Goal: Information Seeking & Learning: Compare options

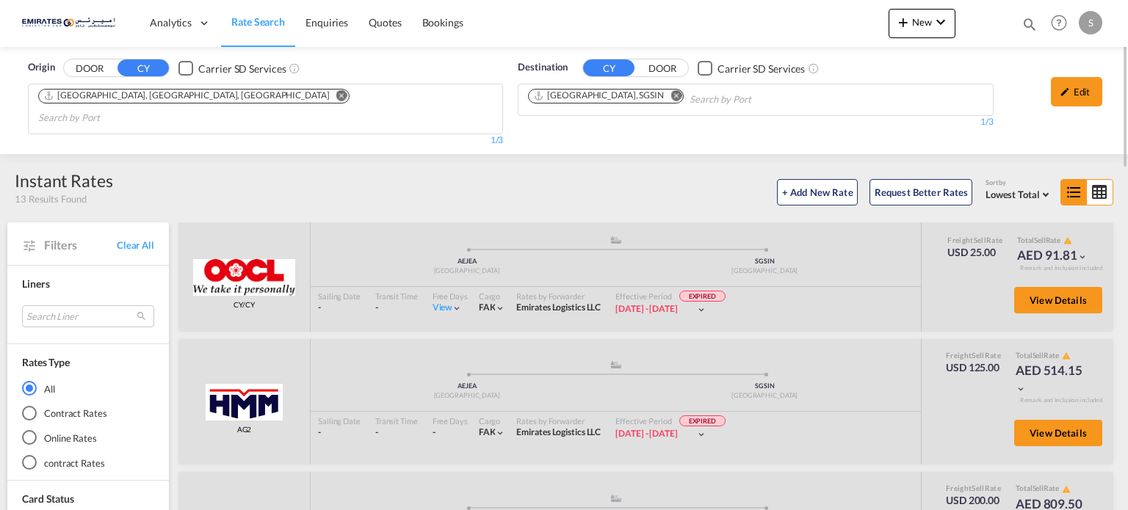
click at [670, 100] on md-icon "Remove" at bounding box center [675, 95] width 11 height 11
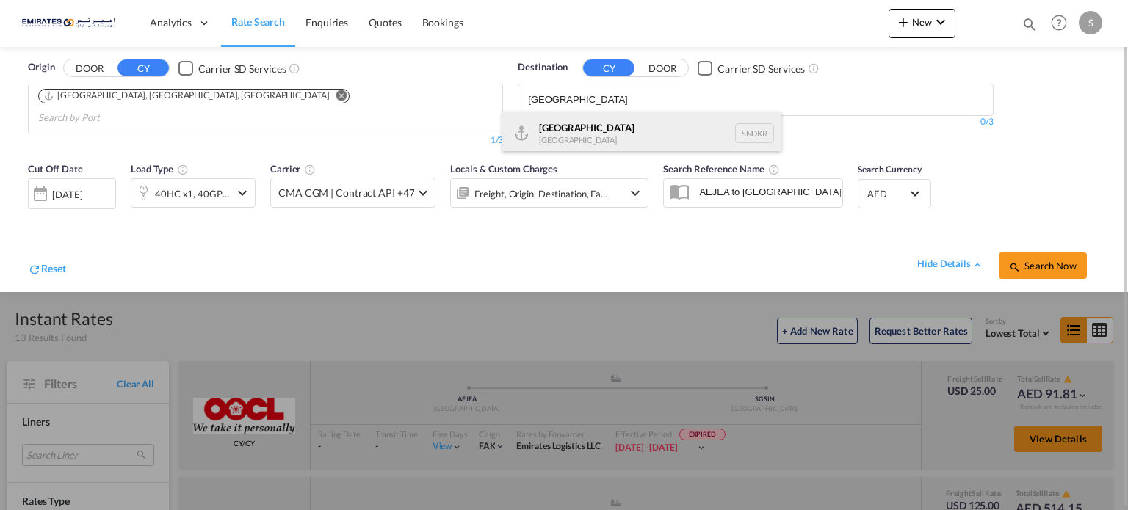
type input "[GEOGRAPHIC_DATA]"
click at [548, 131] on div "Dakar [GEOGRAPHIC_DATA] SNDKR" at bounding box center [641, 134] width 279 height 44
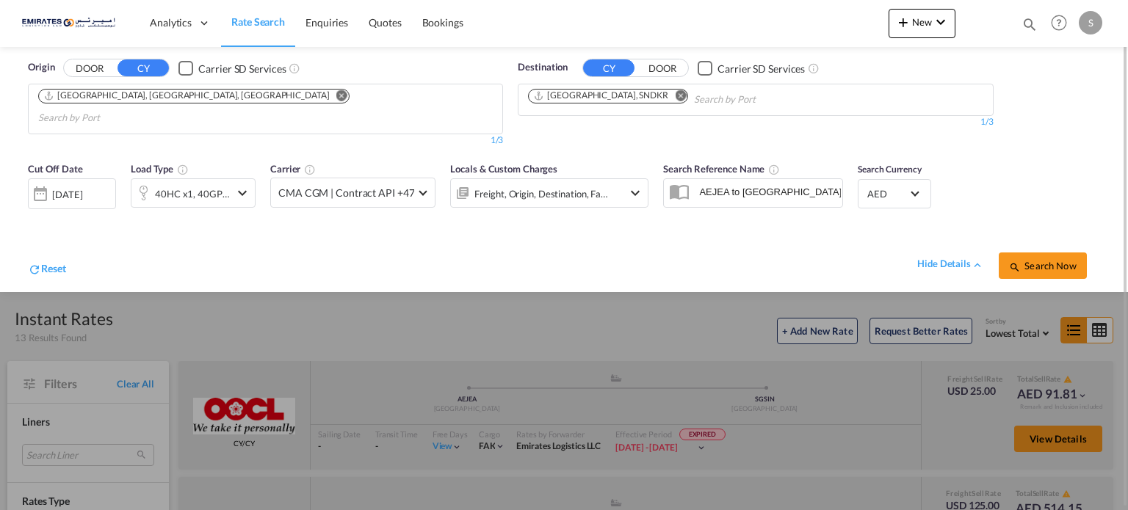
click at [86, 186] on div "[DATE]" at bounding box center [72, 193] width 88 height 31
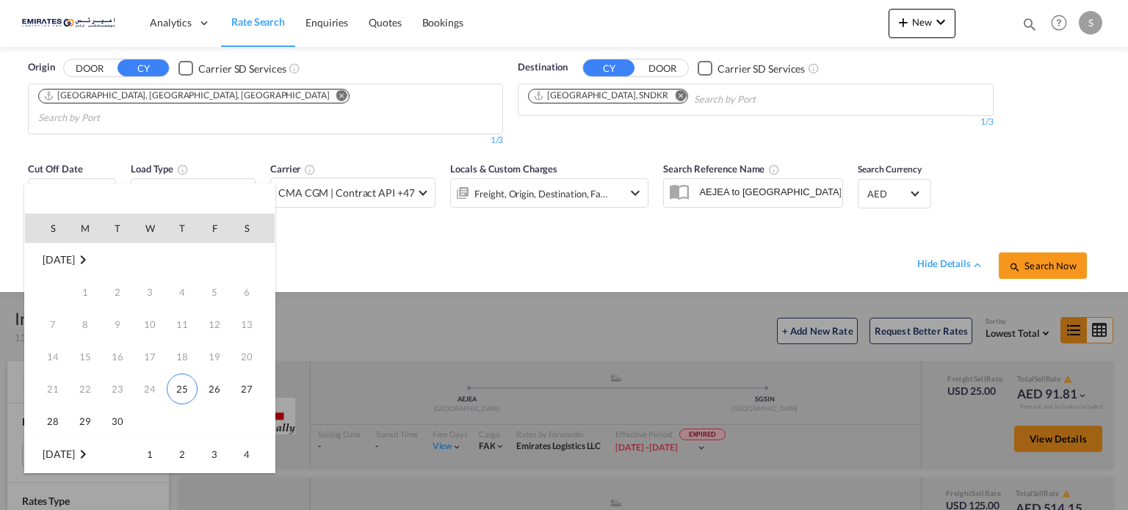
click at [71, 457] on span "[DATE]" at bounding box center [59, 455] width 32 height 12
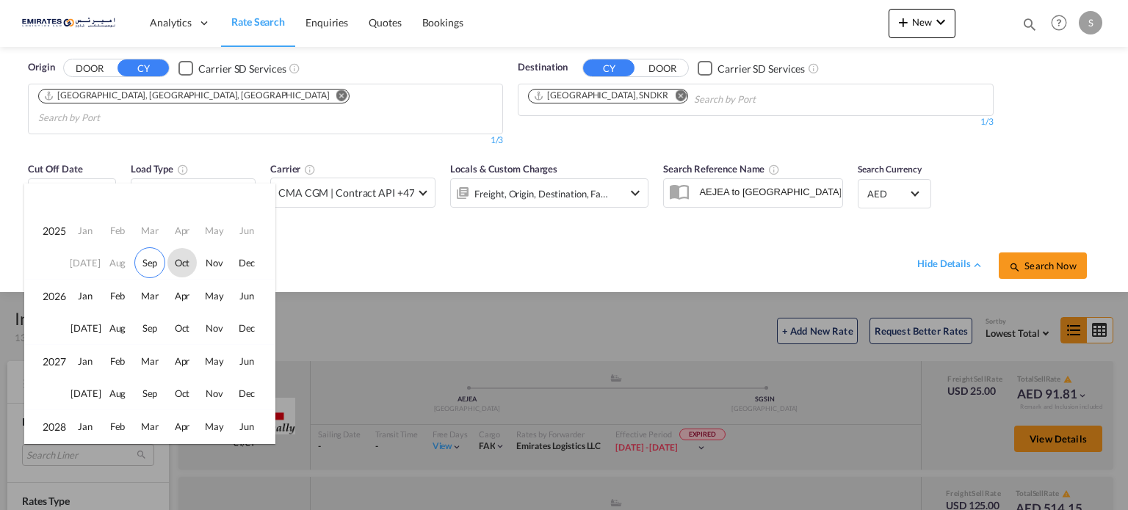
click at [178, 265] on span "Oct" at bounding box center [181, 262] width 29 height 29
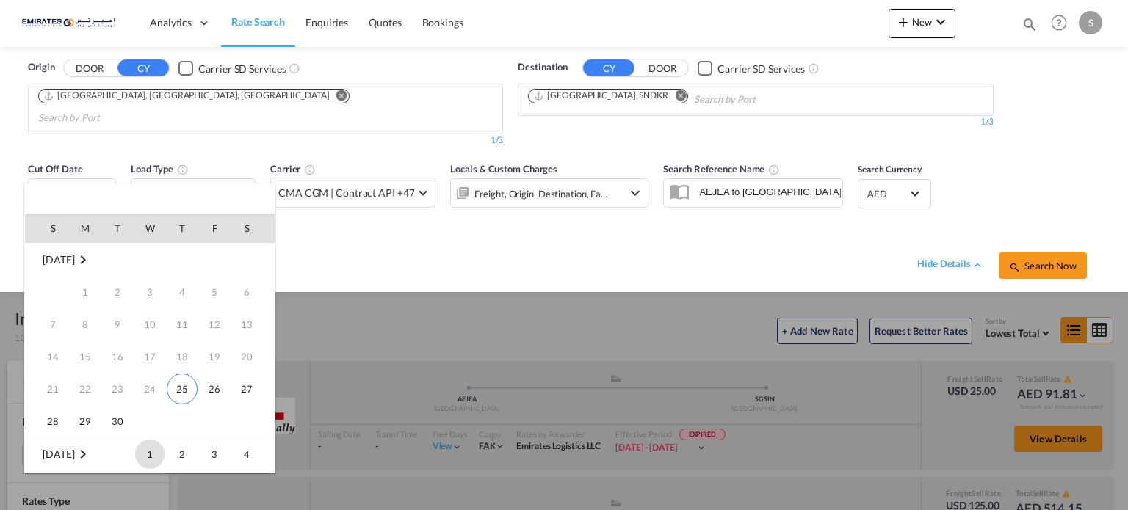
scroll to position [194, 0]
click at [209, 294] on span "10" at bounding box center [214, 292] width 29 height 29
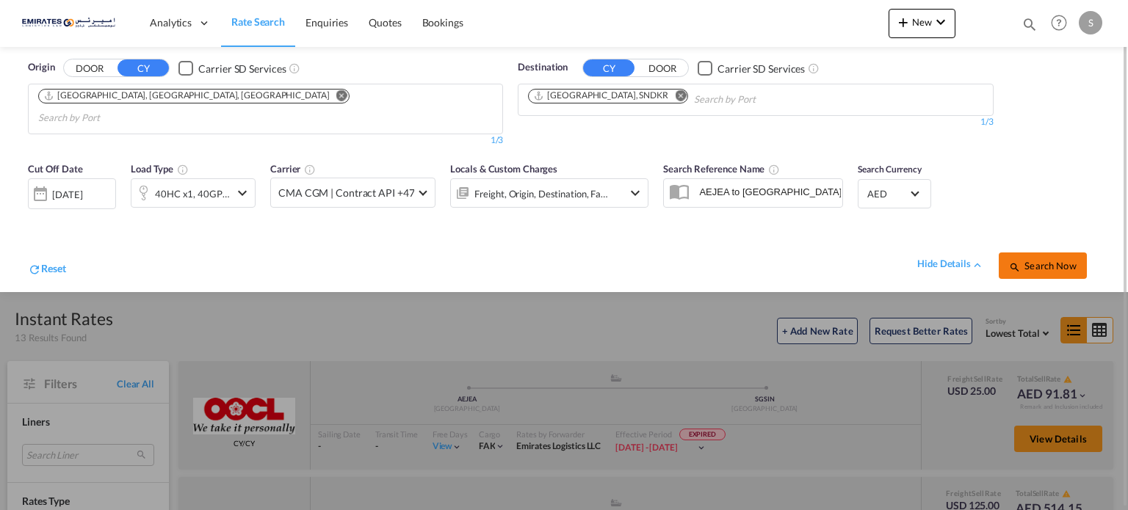
click at [1030, 260] on span "Search Now" at bounding box center [1042, 266] width 67 height 12
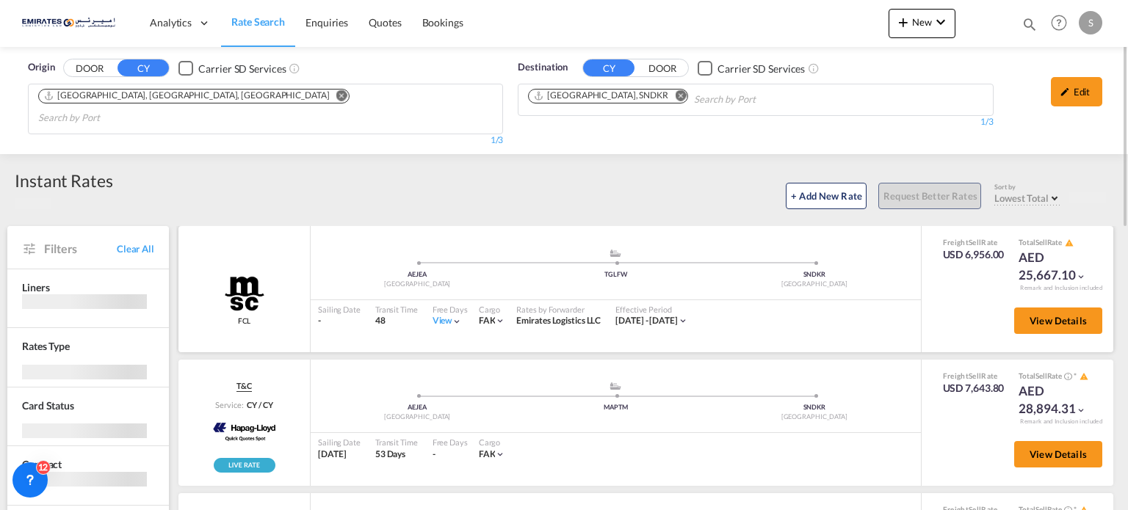
click at [455, 316] on md-icon "icon-chevron-down" at bounding box center [457, 321] width 10 height 10
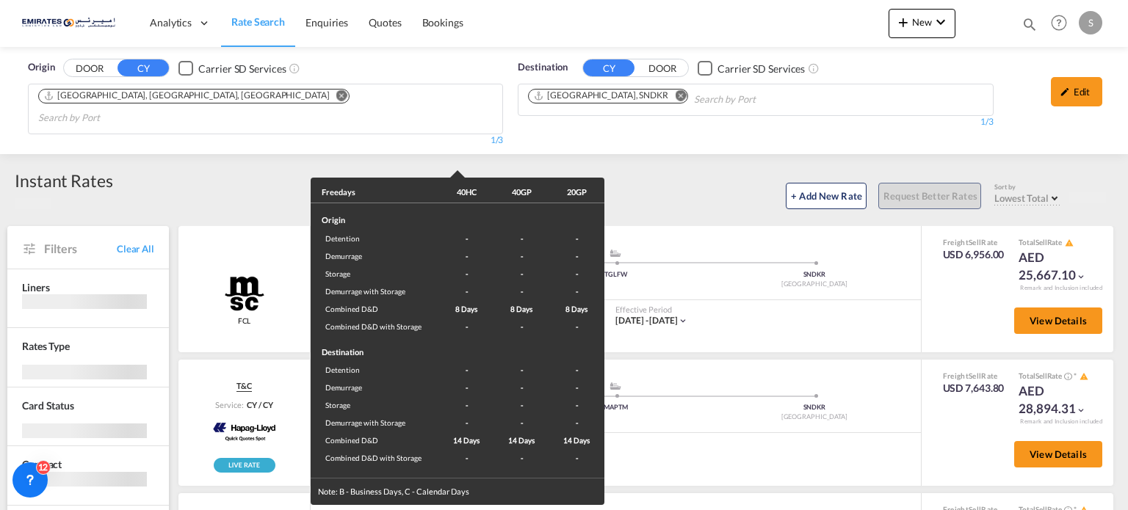
click at [772, 305] on div "Freedays 40HC 40GP 20GP Origin Detention - - - Demurrage - - - Storage - - - De…" at bounding box center [564, 255] width 1128 height 510
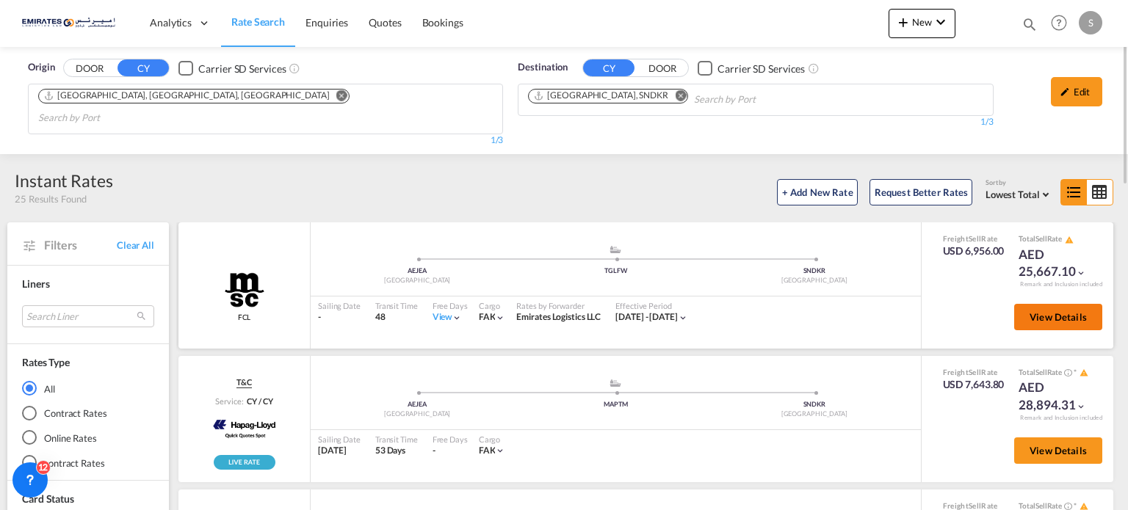
click at [1037, 311] on span "View Details" at bounding box center [1057, 317] width 57 height 12
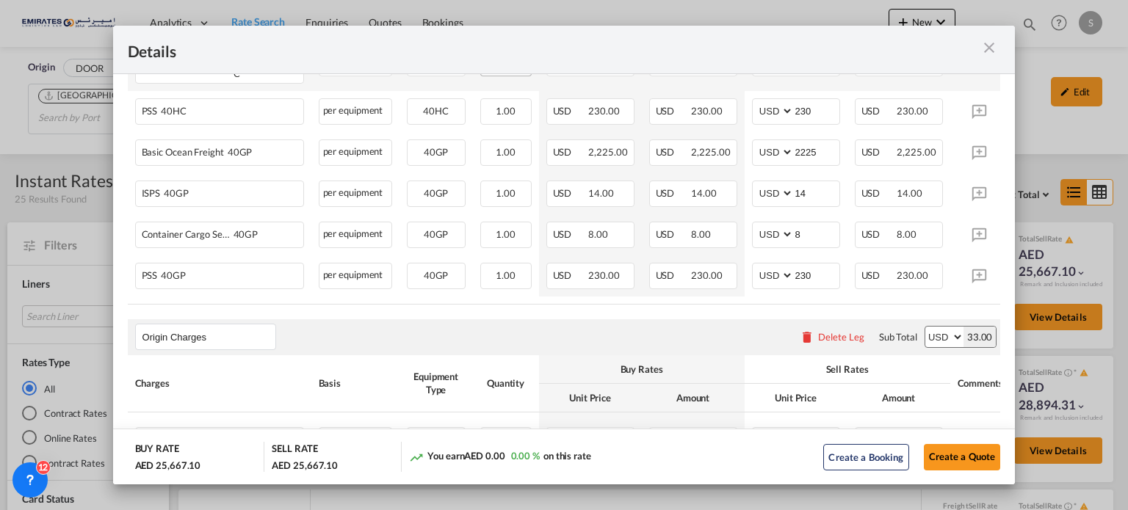
scroll to position [605, 0]
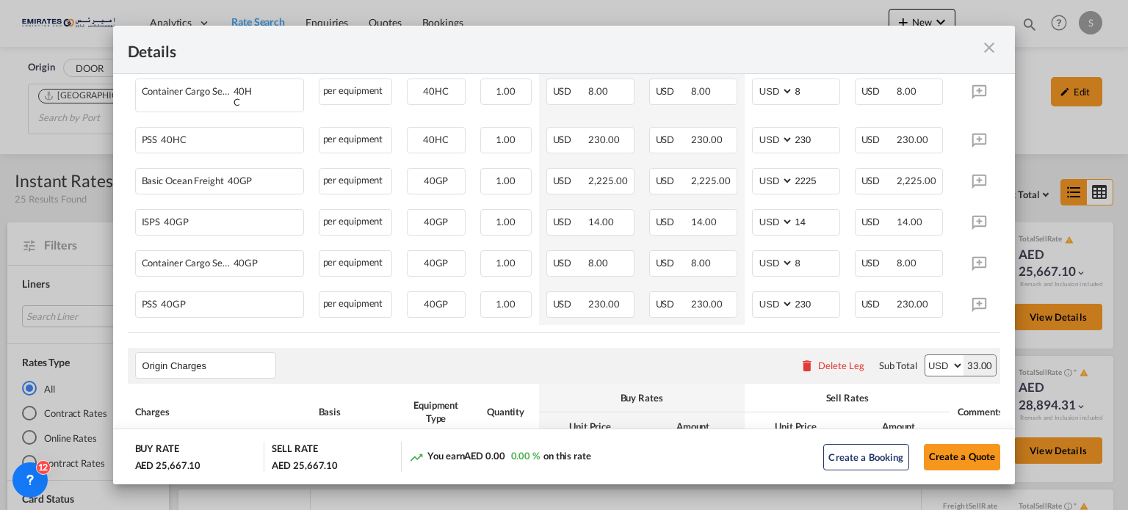
click at [990, 47] on md-icon "icon-close m-3 fg-AAA8AD cursor" at bounding box center [989, 48] width 18 height 18
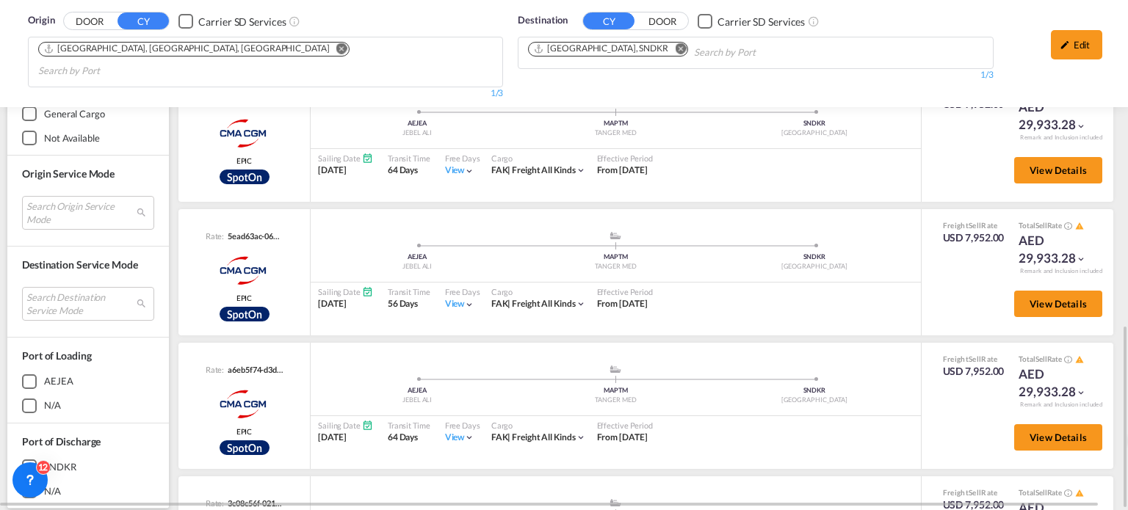
scroll to position [1028, 0]
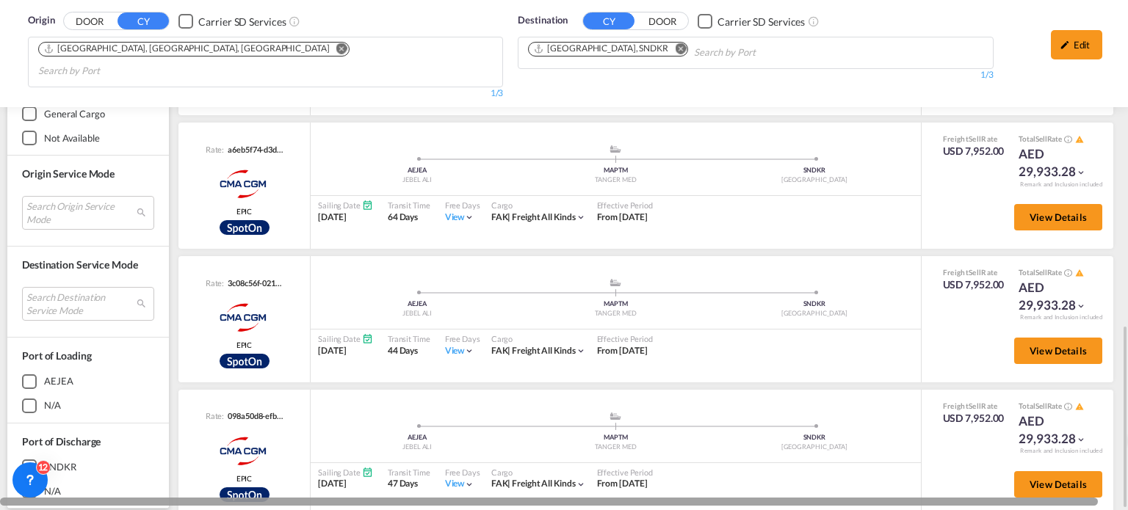
click at [681, 507] on div at bounding box center [564, 505] width 1128 height 3
